Goal: Communication & Community: Answer question/provide support

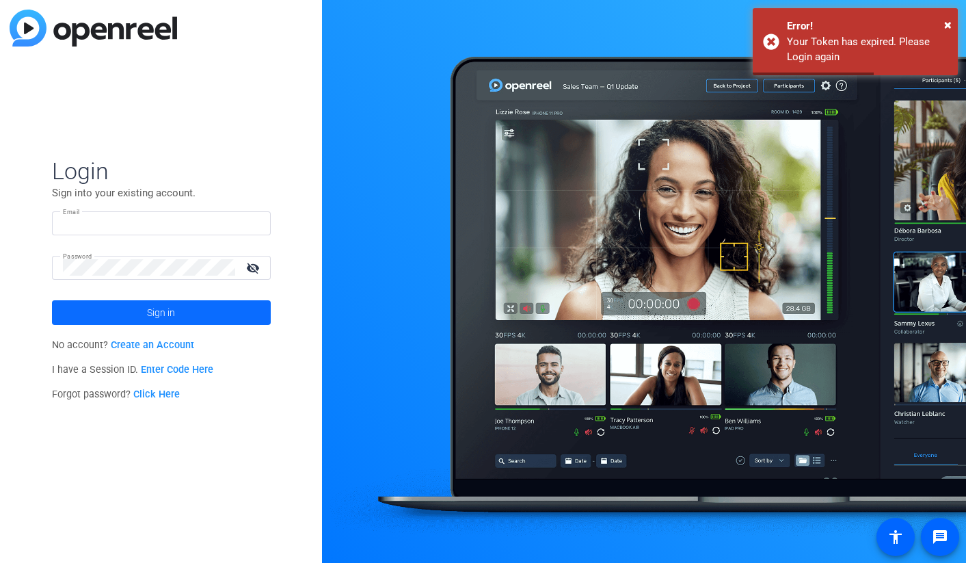
type input "[PERSON_NAME][EMAIL_ADDRESS][PERSON_NAME][DOMAIN_NAME]"
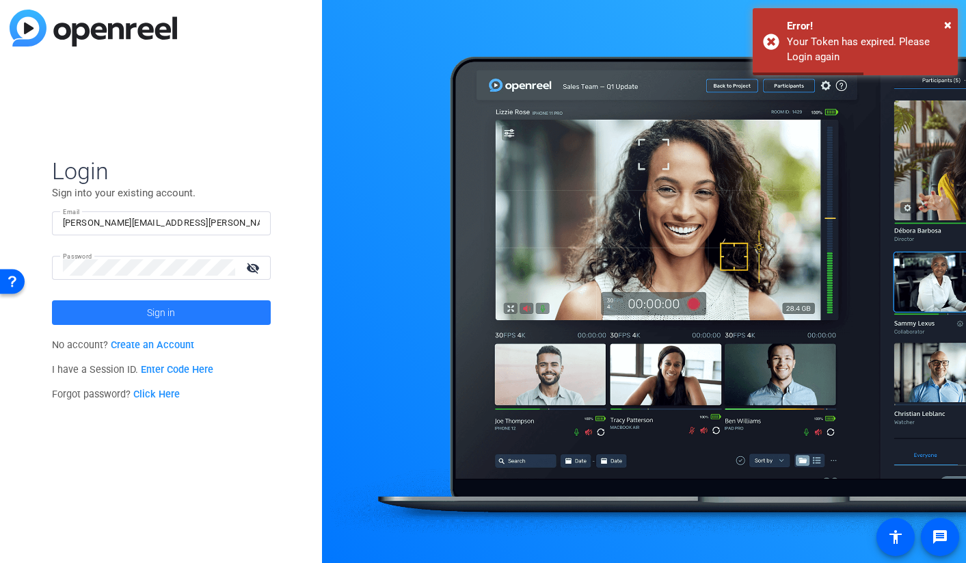
click at [188, 315] on span at bounding box center [161, 312] width 219 height 33
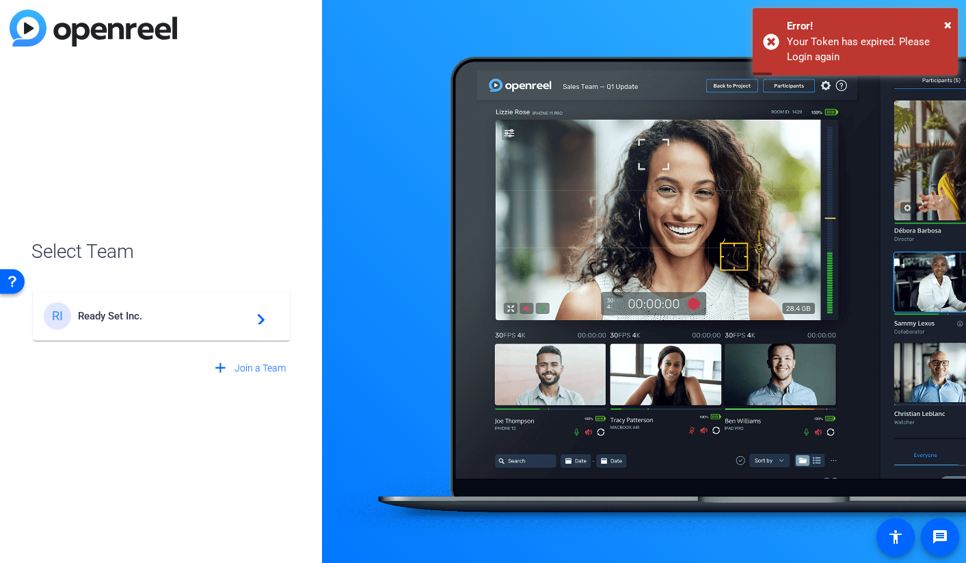
click at [188, 315] on span "Ready Set Inc." at bounding box center [163, 316] width 171 height 12
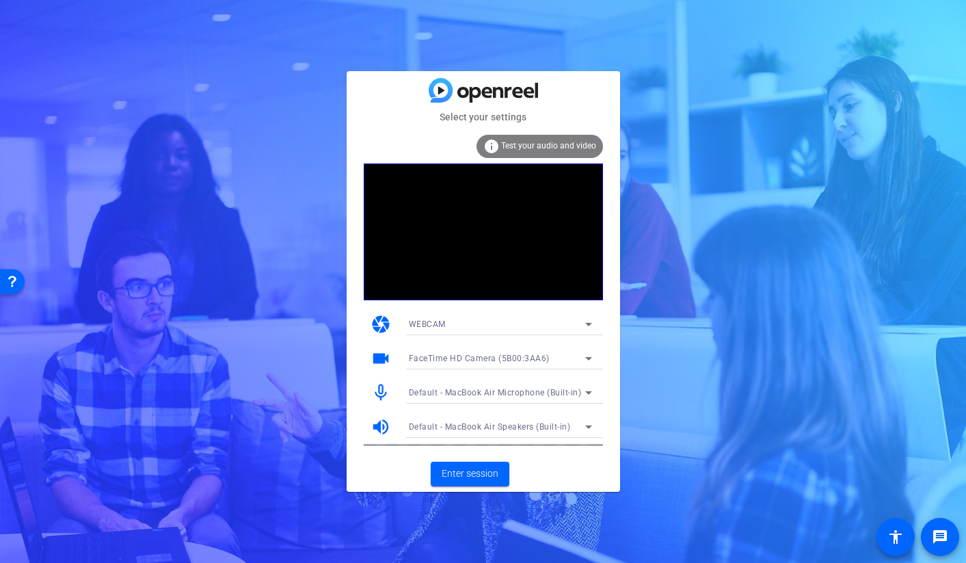
click at [491, 491] on mat-card-actions "Enter session" at bounding box center [484, 474] width 274 height 36
click at [476, 475] on span "Enter session" at bounding box center [470, 473] width 57 height 14
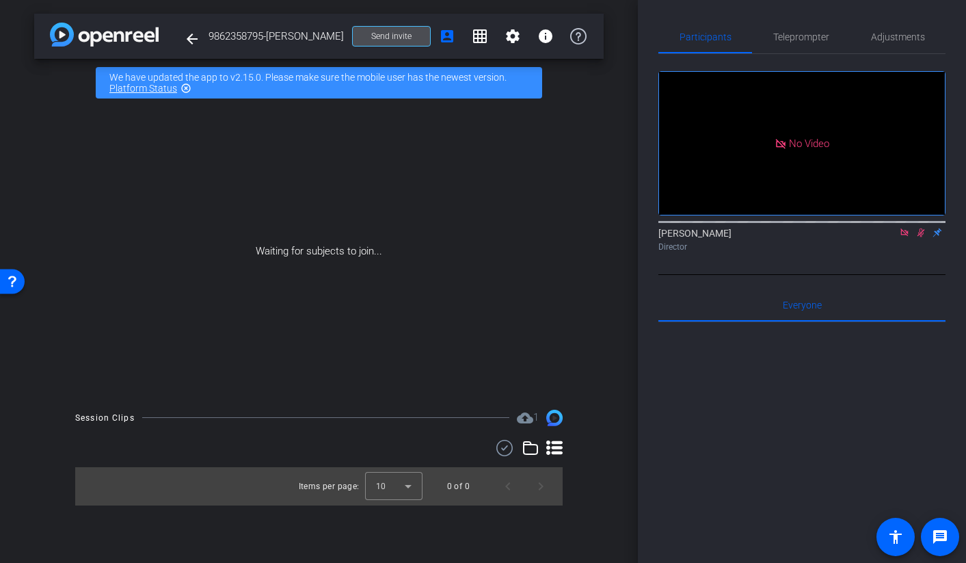
click at [399, 38] on span "Send invite" at bounding box center [391, 36] width 40 height 11
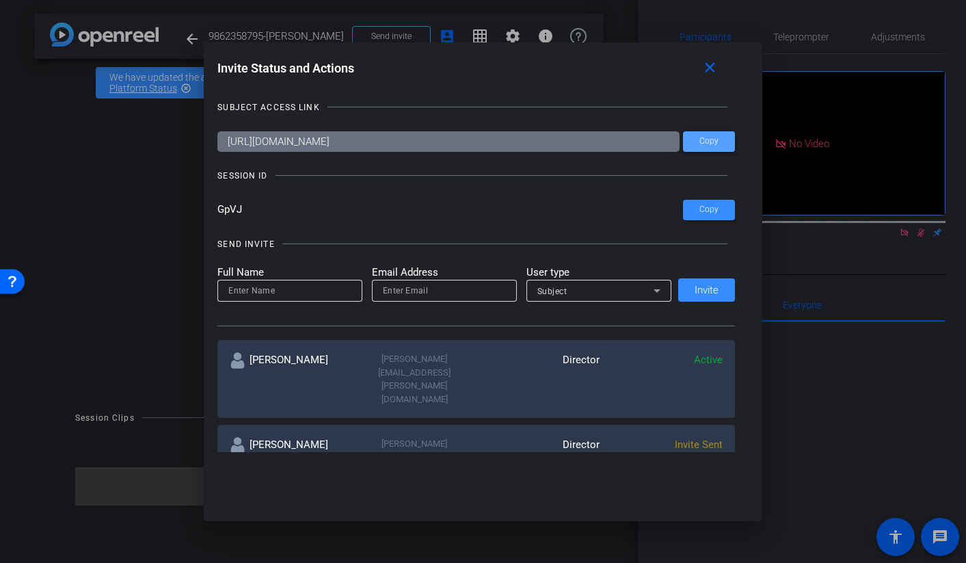
click at [714, 140] on span "Copy" at bounding box center [709, 141] width 19 height 10
click at [0, 0] on span at bounding box center [0, 0] width 0 height 0
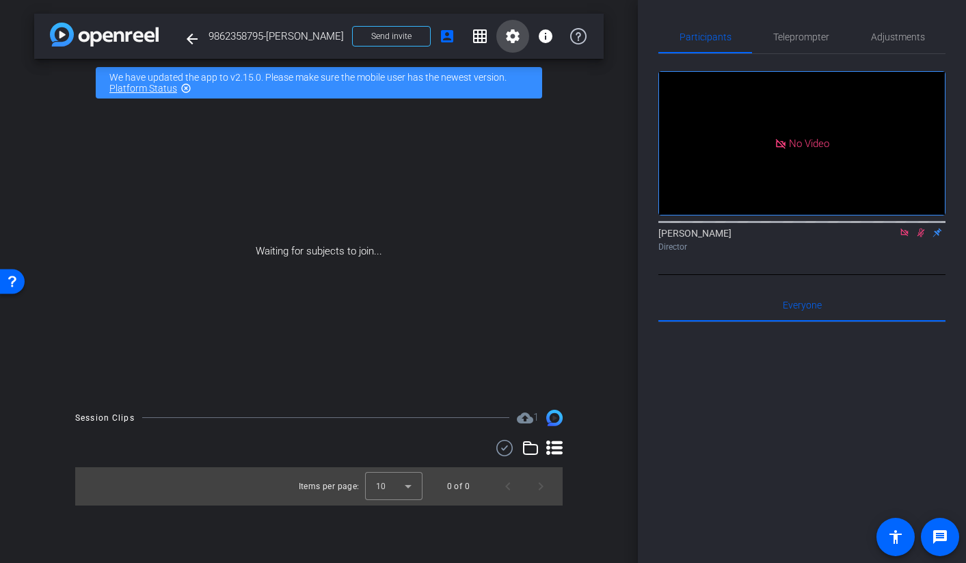
click at [512, 33] on mat-icon "settings" at bounding box center [513, 36] width 16 height 16
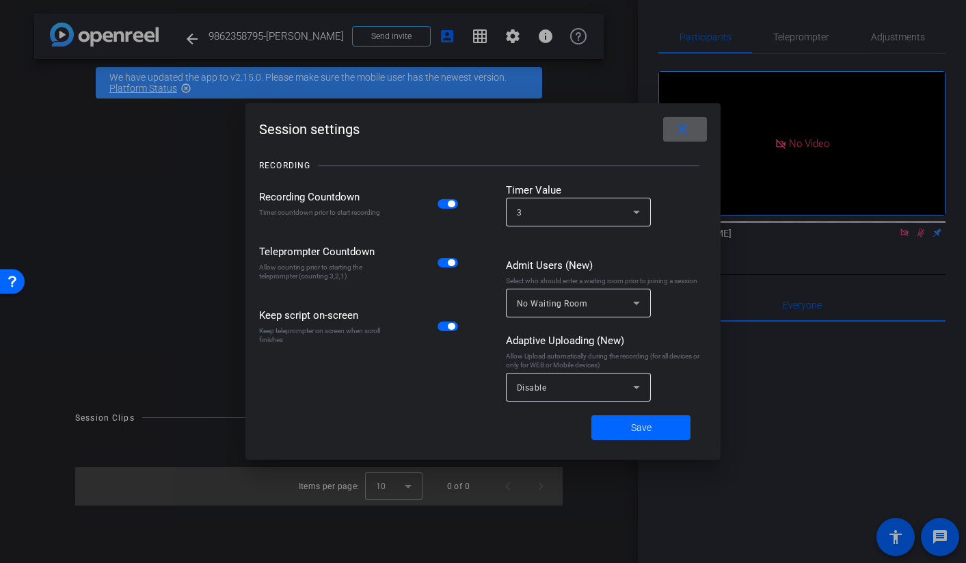
click at [538, 384] on span "Disable" at bounding box center [532, 388] width 30 height 10
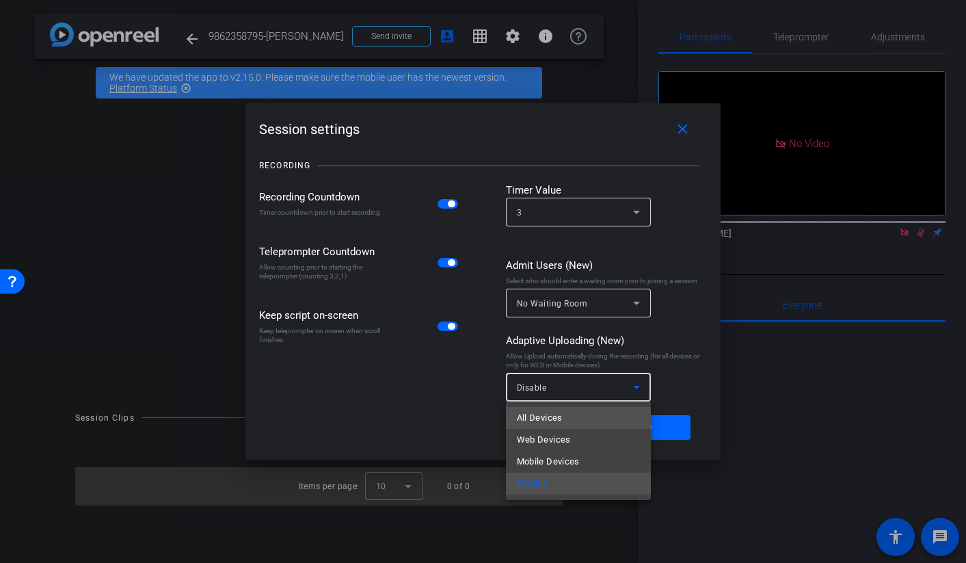
click at [533, 419] on span "All Devices" at bounding box center [540, 418] width 46 height 16
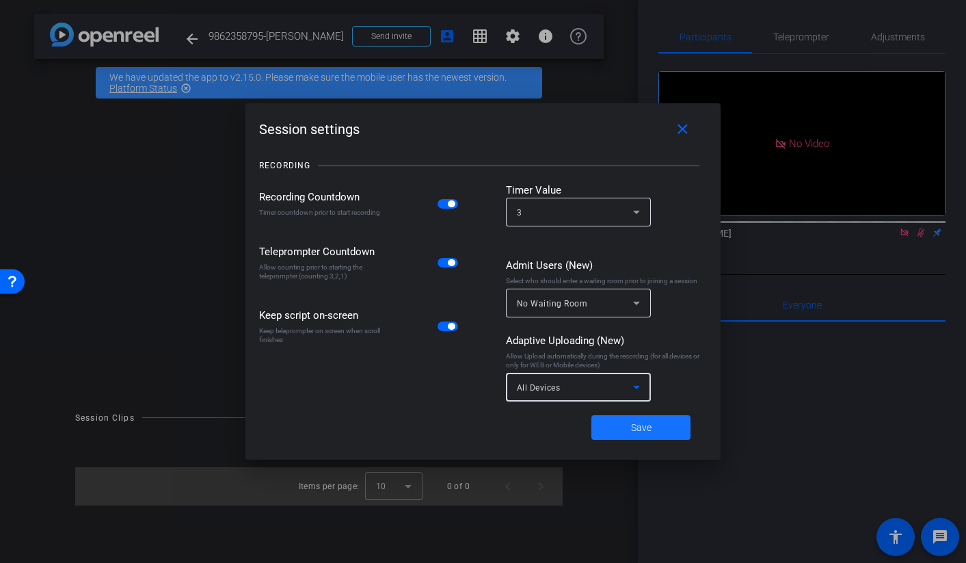
click at [677, 437] on span at bounding box center [641, 427] width 99 height 33
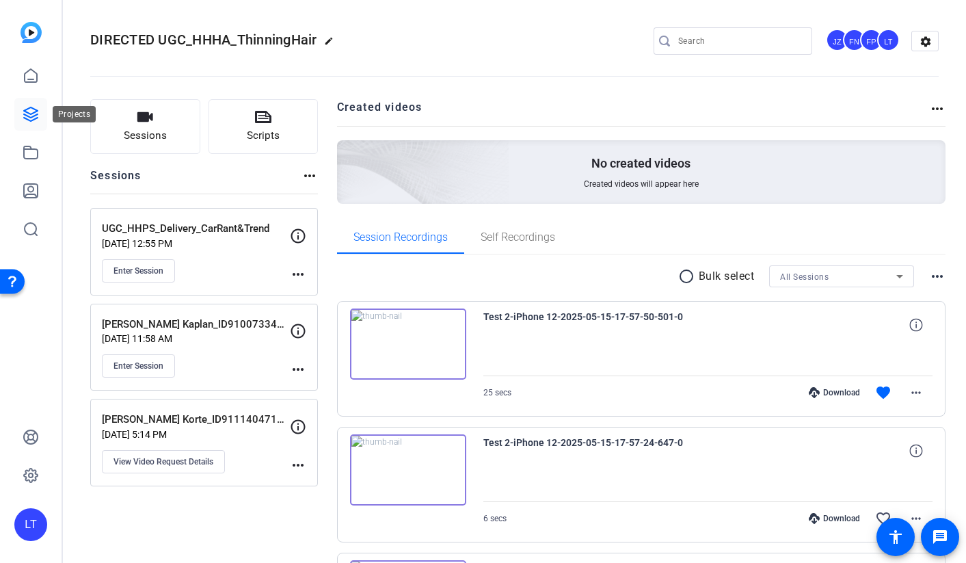
click at [36, 121] on icon at bounding box center [31, 114] width 16 height 16
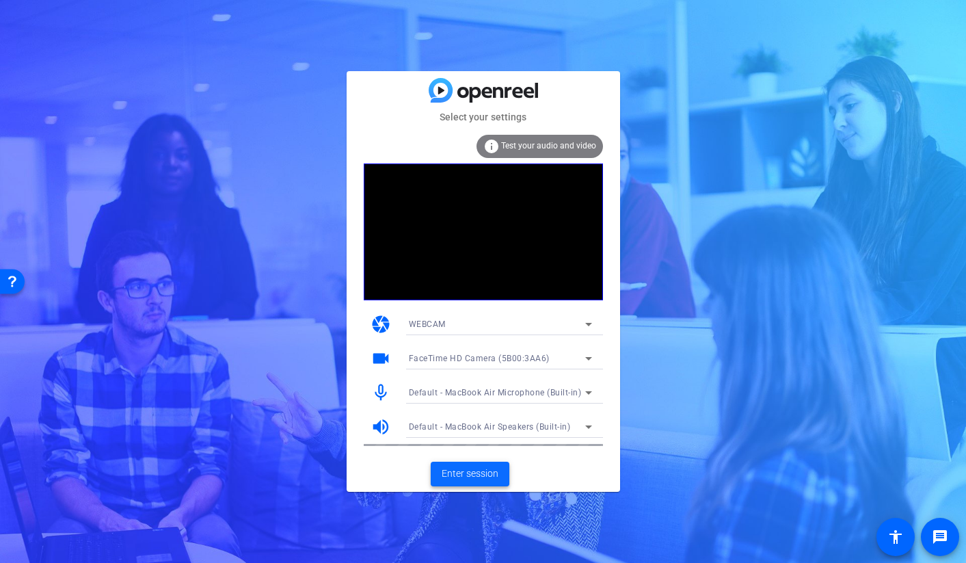
click at [462, 475] on span "Enter session" at bounding box center [470, 473] width 57 height 14
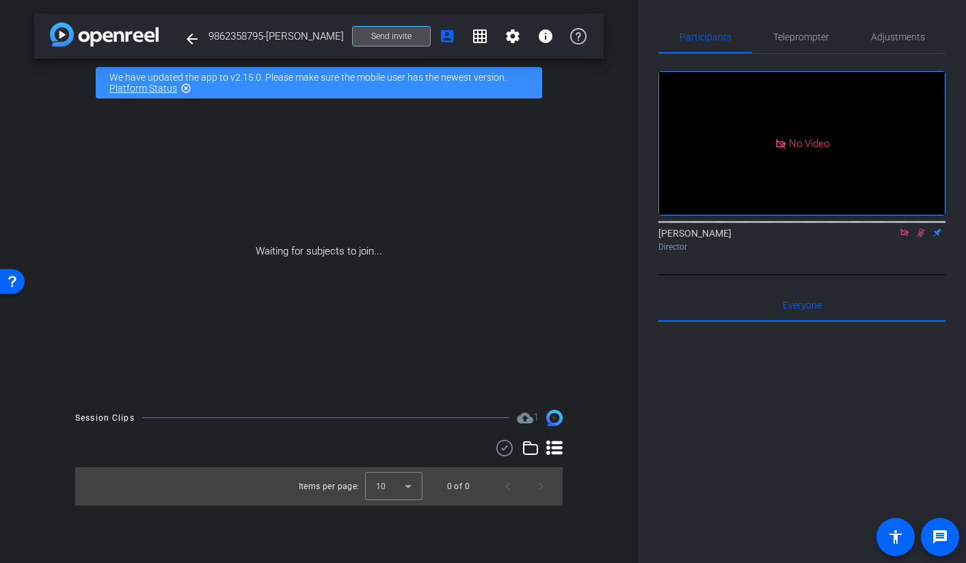
click at [404, 39] on span "Send invite" at bounding box center [391, 36] width 40 height 11
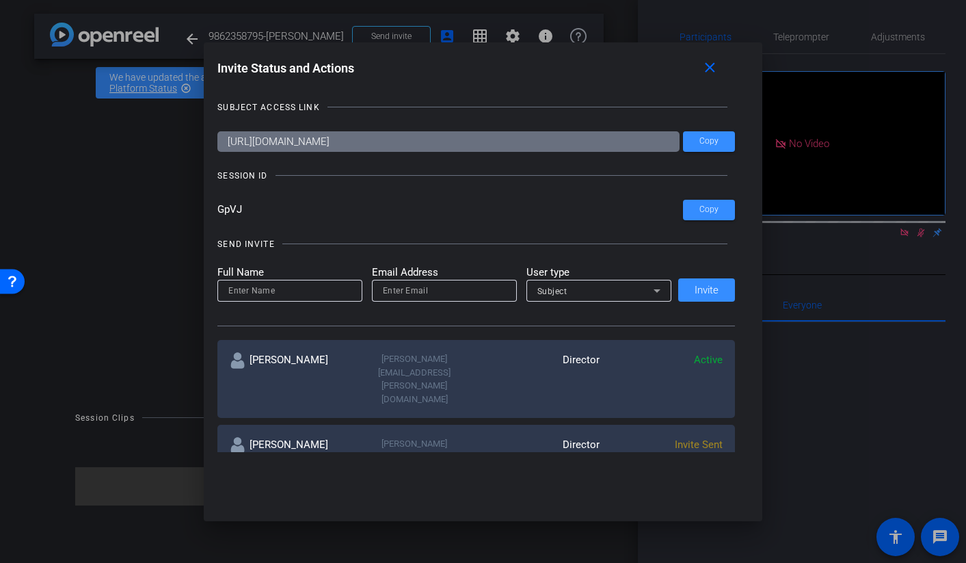
drag, startPoint x: 251, startPoint y: 207, endPoint x: 215, endPoint y: 203, distance: 36.5
click at [0, 0] on div "Invite Status and Actions close SUBJECT ACCESS LINK https://capture.openreel.co…" at bounding box center [0, 0] width 0 height 0
click at [0, 0] on div at bounding box center [0, 0] width 0 height 0
